Goal: Information Seeking & Learning: Learn about a topic

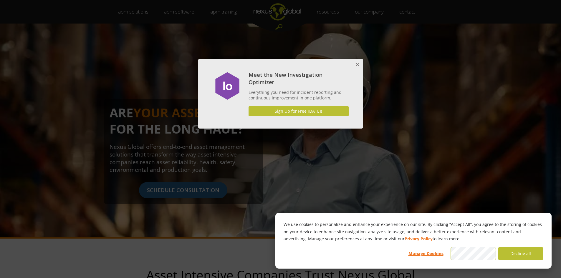
click at [357, 65] on button "Close" at bounding box center [357, 65] width 12 height 12
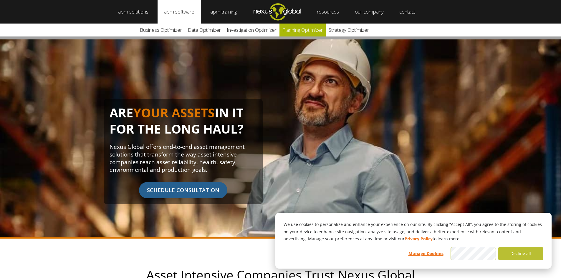
click at [315, 27] on link "Planning Optimizer" at bounding box center [303, 30] width 46 height 13
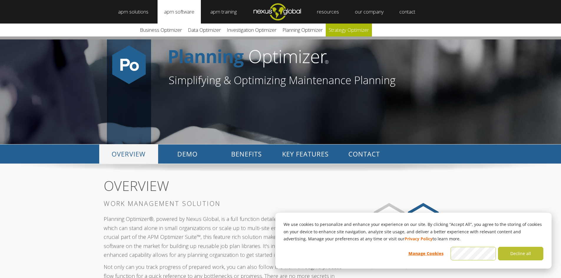
click at [346, 30] on link "Strategy Optimizer" at bounding box center [349, 30] width 46 height 13
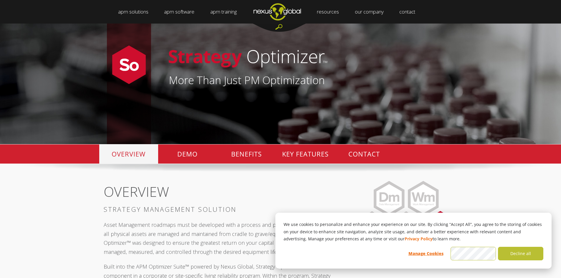
click at [281, 27] on div at bounding box center [279, 28] width 53 height 8
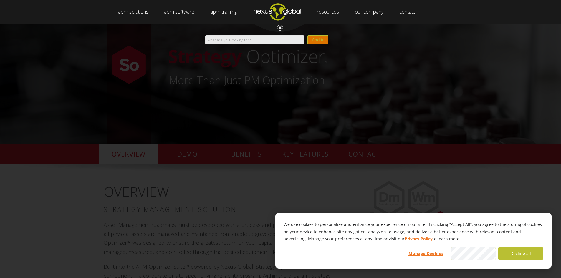
click at [267, 40] on input "Search" at bounding box center [254, 39] width 99 height 9
type input "preventive Maintenance Optimization"
click at [318, 41] on input "find it" at bounding box center [318, 39] width 21 height 9
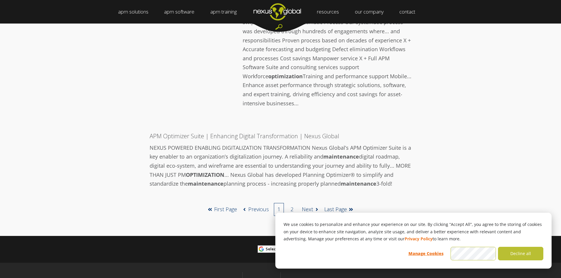
scroll to position [1002, 0]
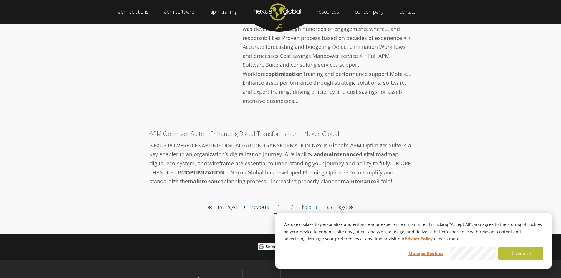
click at [311, 203] on link "Next" at bounding box center [311, 207] width 18 height 9
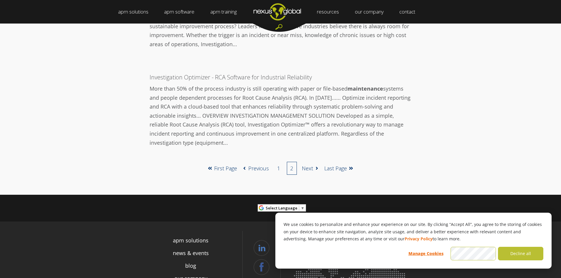
scroll to position [619, 0]
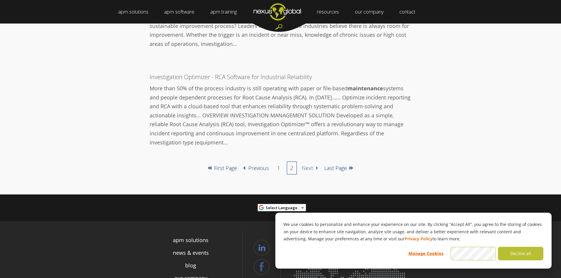
click at [308, 168] on link "Next" at bounding box center [311, 168] width 18 height 9
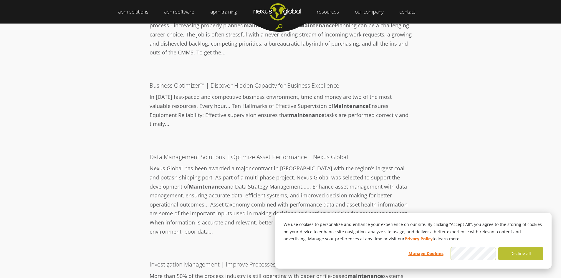
scroll to position [206, 0]
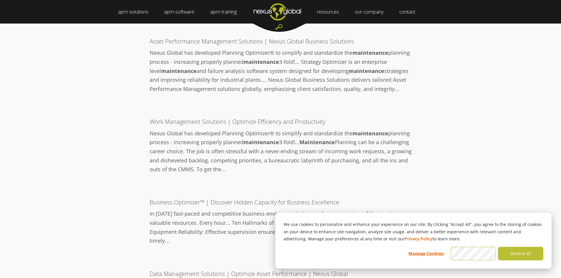
click at [278, 26] on div at bounding box center [279, 28] width 53 height 8
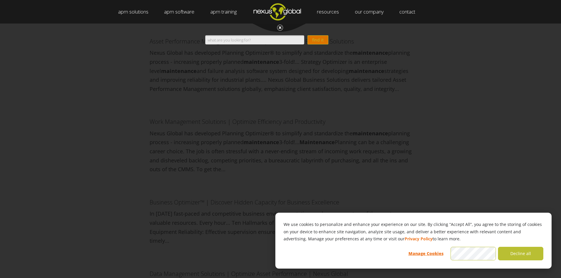
click at [265, 41] on input "Search" at bounding box center [254, 39] width 99 height 9
type input "OMCS"
click at [308, 35] on input "find it" at bounding box center [318, 39] width 21 height 9
